Goal: Information Seeking & Learning: Learn about a topic

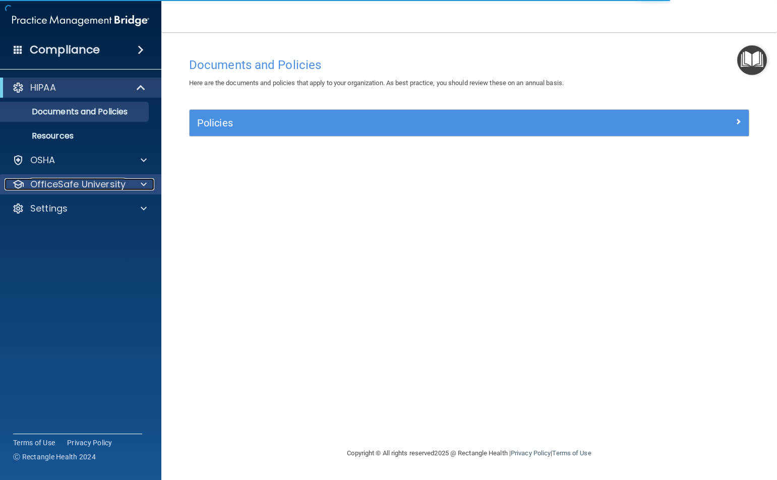
click at [115, 187] on p "OfficeSafe University" at bounding box center [77, 184] width 95 height 12
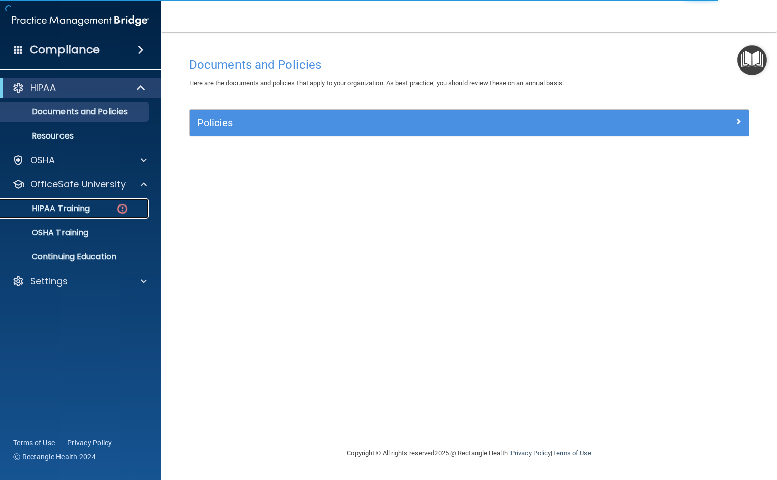
click at [91, 208] on div "HIPAA Training" at bounding box center [76, 209] width 138 height 10
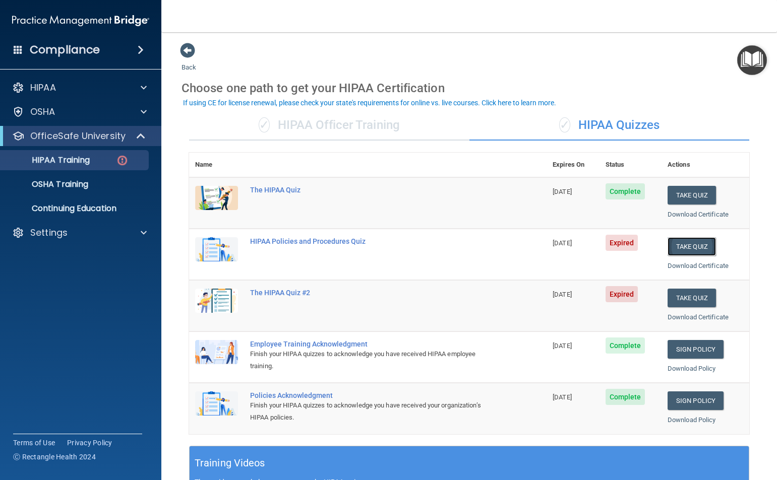
click at [407, 244] on button "Take Quiz" at bounding box center [691, 246] width 48 height 19
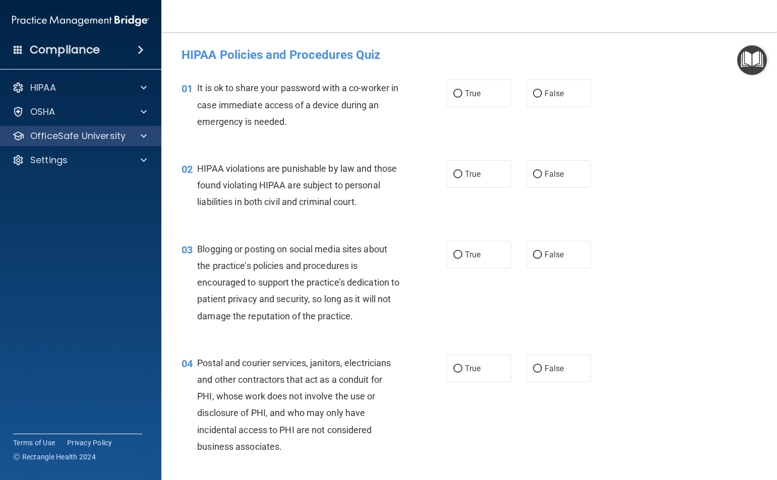
click at [89, 128] on div "OfficeSafe University" at bounding box center [81, 136] width 162 height 20
click at [134, 129] on div "OfficeSafe University" at bounding box center [81, 136] width 162 height 20
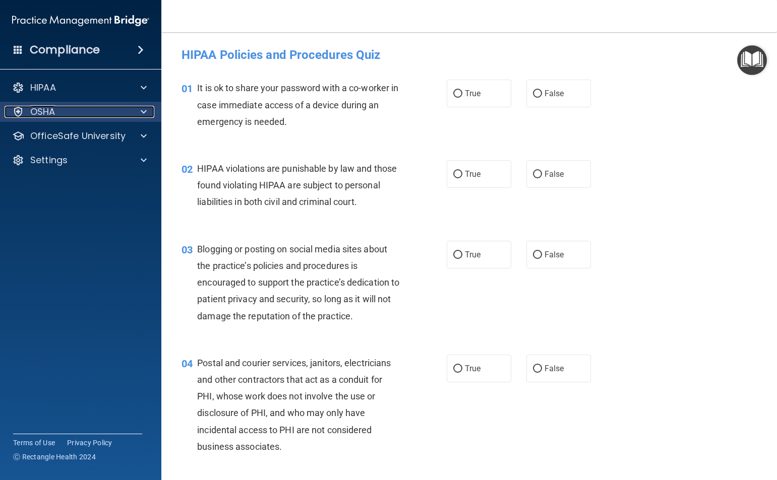
click at [98, 115] on div "OSHA" at bounding box center [67, 112] width 125 height 12
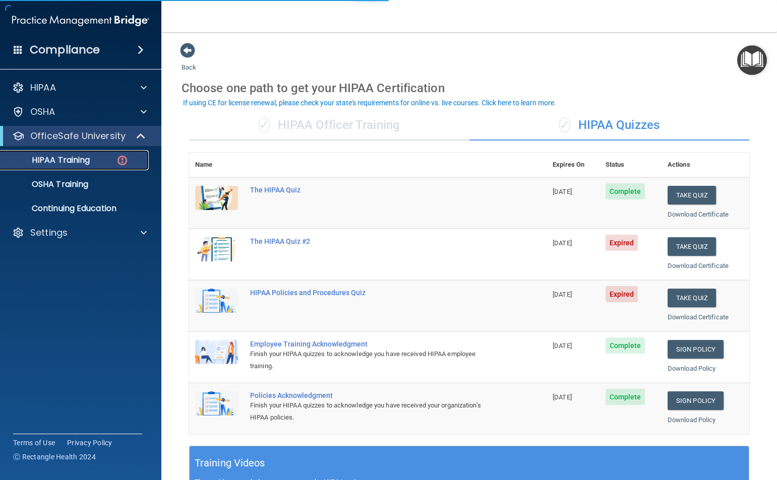
click at [52, 163] on p "HIPAA Training" at bounding box center [48, 160] width 83 height 10
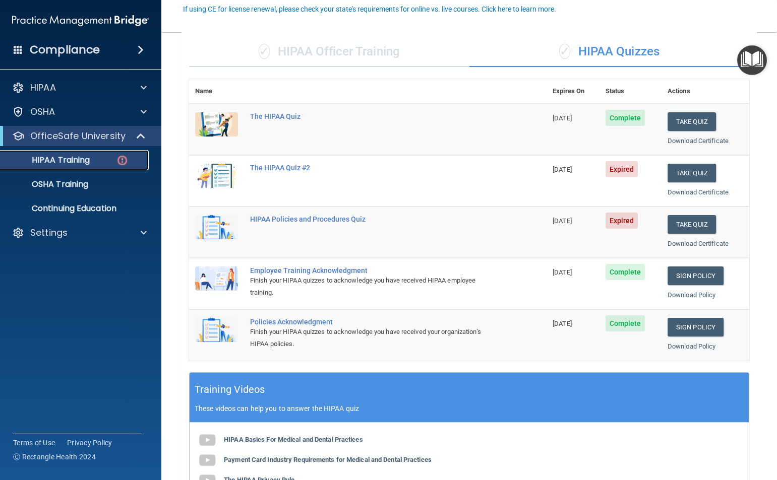
scroll to position [50, 0]
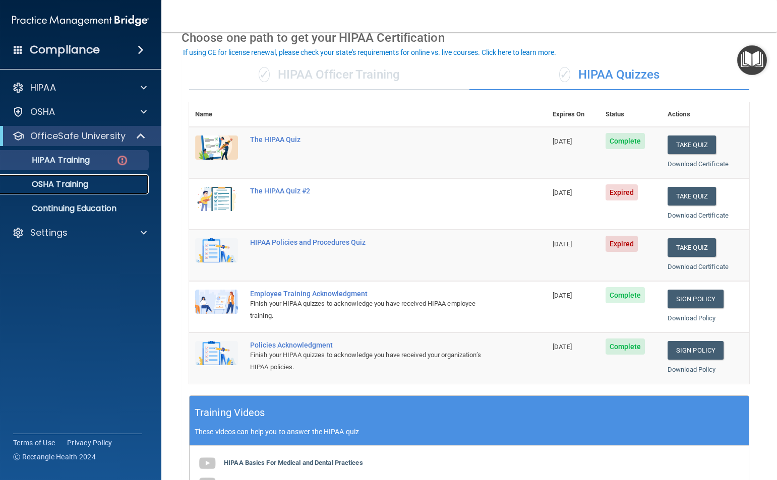
click at [51, 179] on p "OSHA Training" at bounding box center [48, 184] width 82 height 10
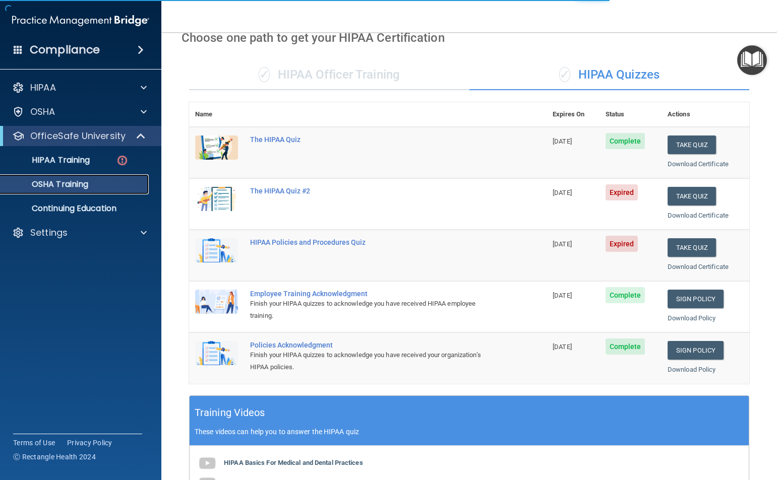
scroll to position [4, 0]
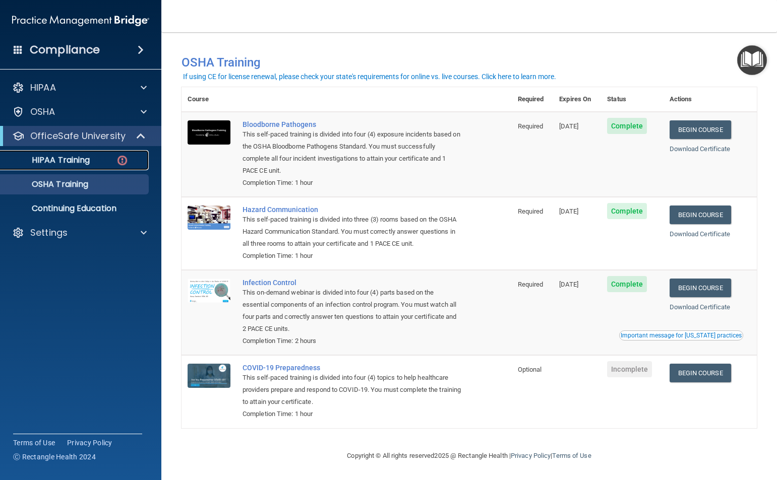
click at [88, 155] on p "HIPAA Training" at bounding box center [48, 160] width 83 height 10
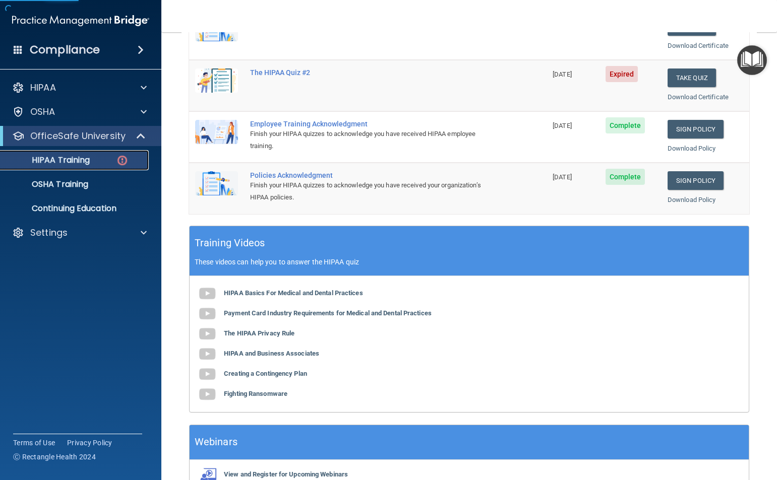
scroll to position [27, 0]
